Goal: Task Accomplishment & Management: Use online tool/utility

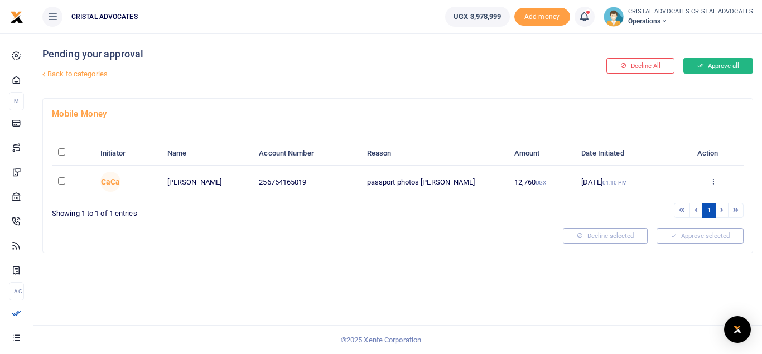
click at [727, 70] on button "Approve all" at bounding box center [718, 66] width 70 height 16
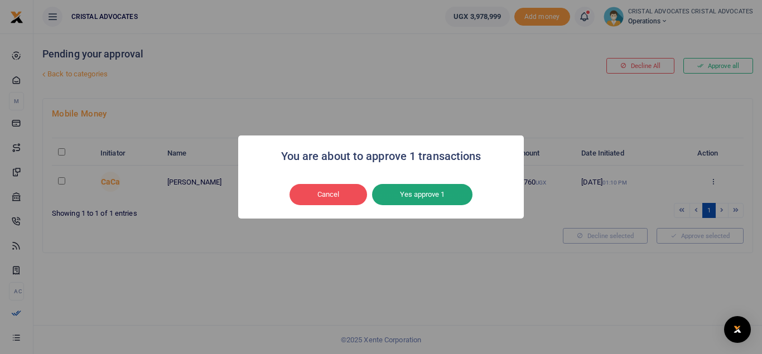
click at [415, 196] on button "Yes approve 1" at bounding box center [422, 194] width 100 height 21
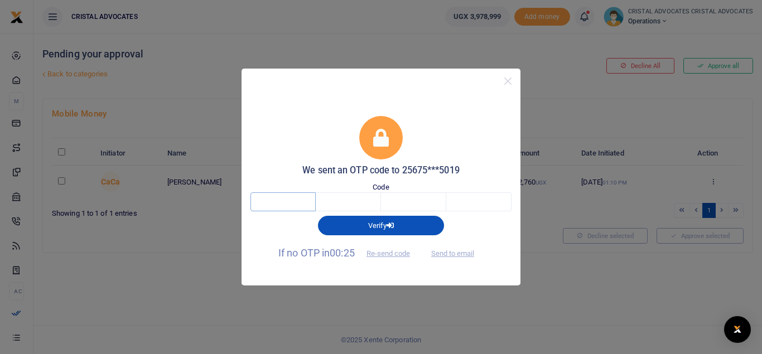
click at [299, 206] on input "text" at bounding box center [282, 201] width 65 height 19
type input "7"
type input "1"
type input "3"
type input "9"
